Goal: Information Seeking & Learning: Check status

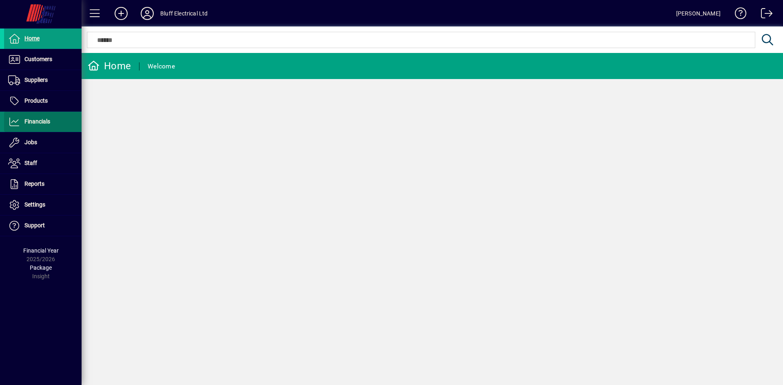
click at [73, 116] on span at bounding box center [42, 122] width 77 height 20
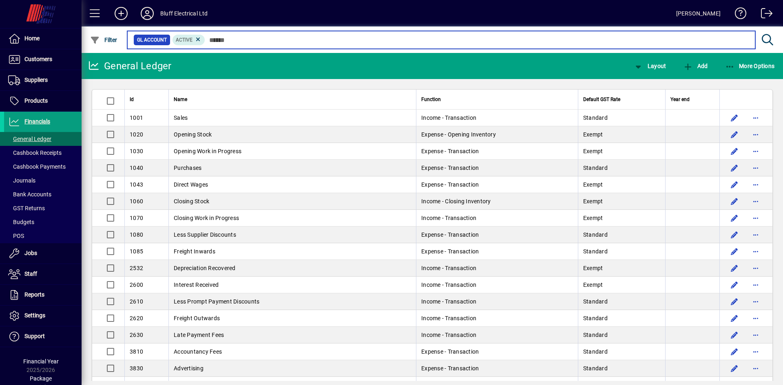
click at [212, 40] on input "text" at bounding box center [477, 39] width 544 height 11
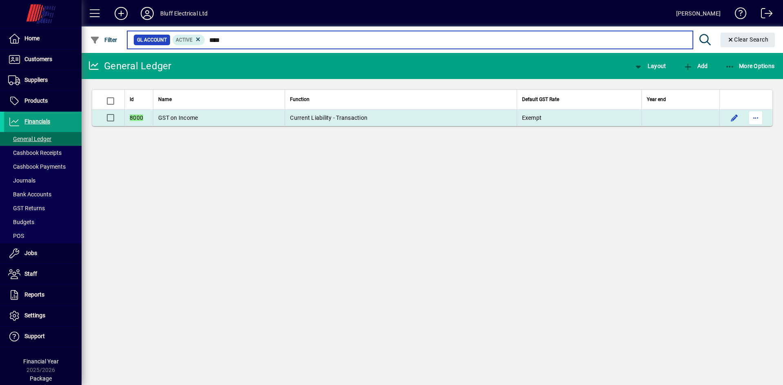
type input "****"
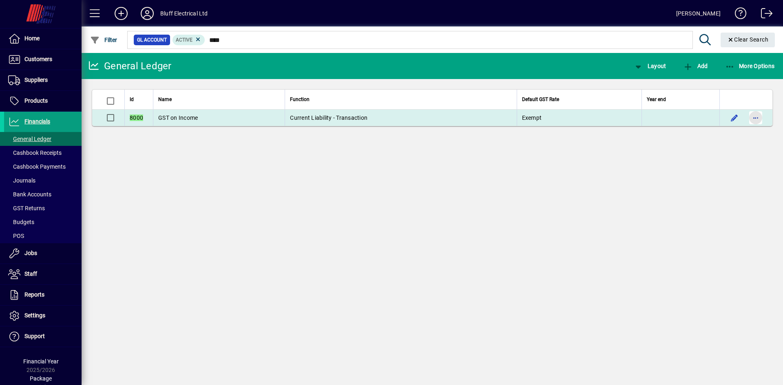
click at [752, 117] on span "button" at bounding box center [756, 118] width 20 height 20
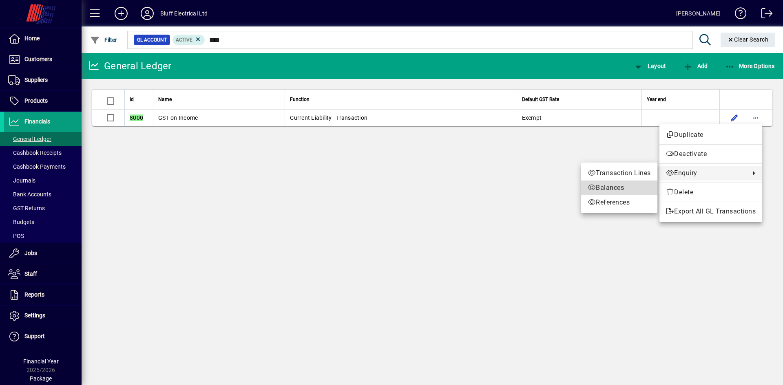
click at [600, 189] on span "Balances" at bounding box center [619, 188] width 63 height 10
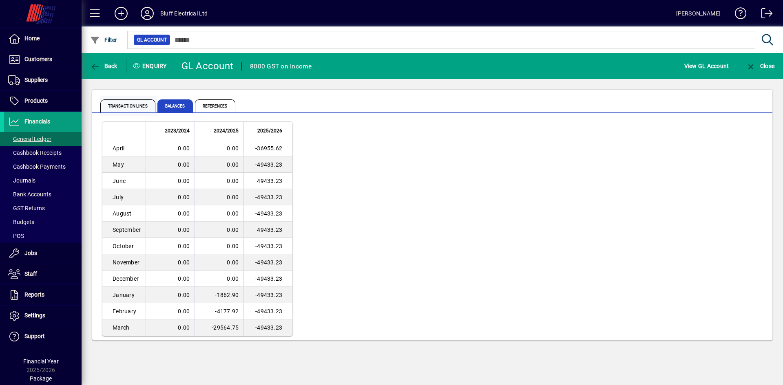
click at [135, 106] on span "Transaction lines" at bounding box center [127, 106] width 55 height 13
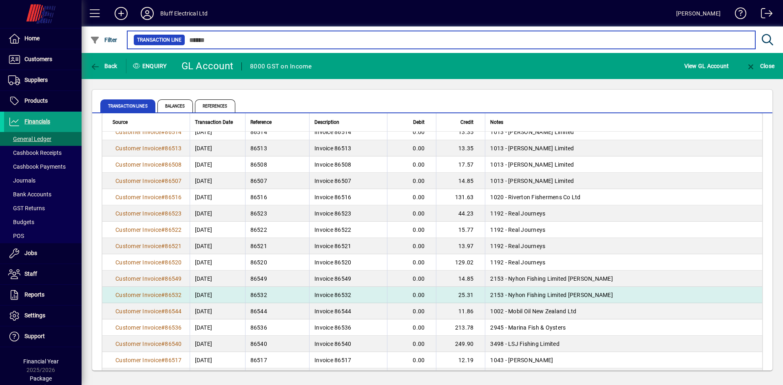
scroll to position [1431, 0]
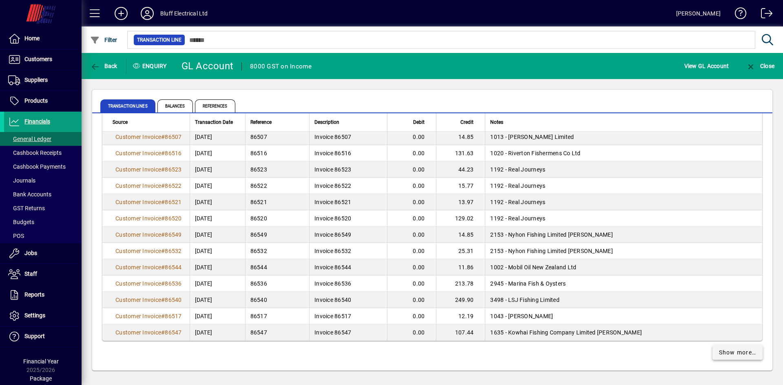
click at [719, 349] on span "Show more…" at bounding box center [738, 353] width 38 height 9
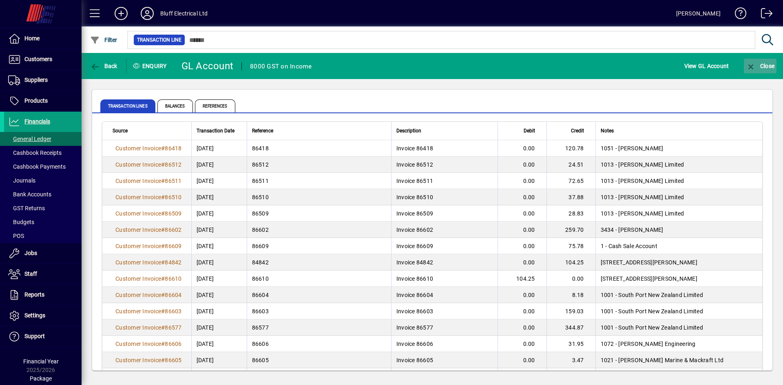
click at [767, 63] on span "Close" at bounding box center [760, 66] width 29 height 7
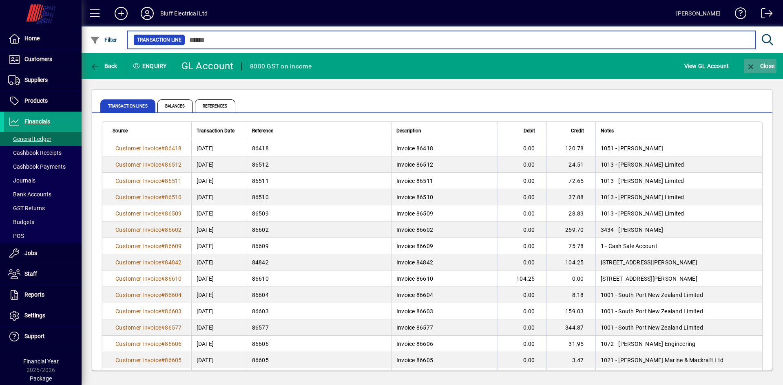
type input "****"
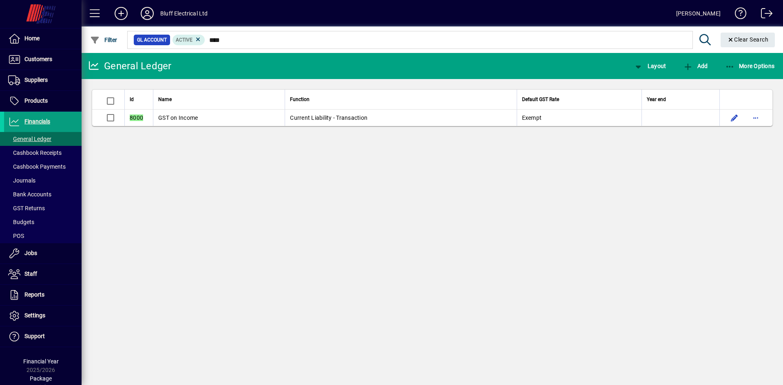
click at [177, 13] on div "Bluff Electrical Ltd" at bounding box center [184, 13] width 48 height 13
click at [44, 60] on span "Customers" at bounding box center [38, 59] width 28 height 7
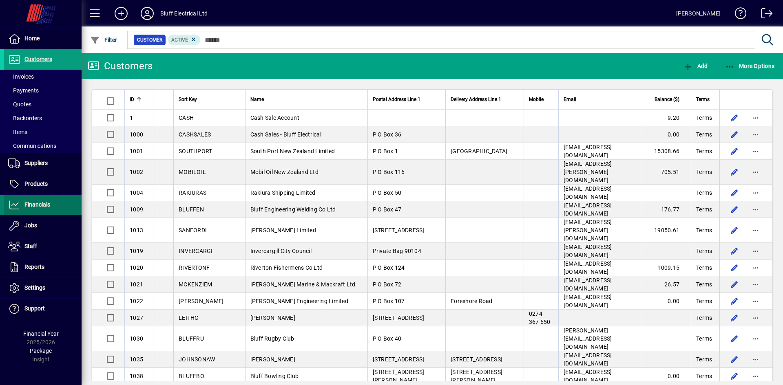
click at [33, 201] on span "Financials" at bounding box center [27, 205] width 46 height 10
